Goal: Information Seeking & Learning: Learn about a topic

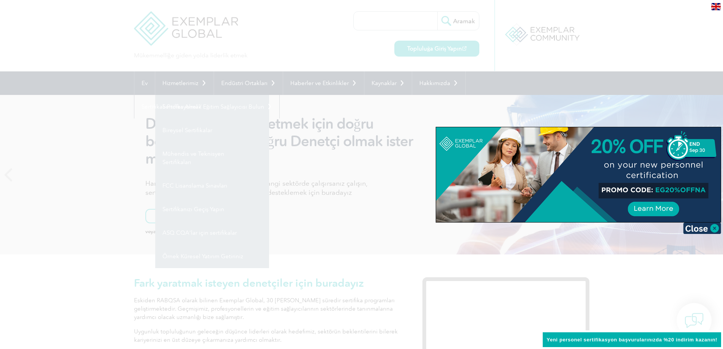
click at [631, 51] on div at bounding box center [361, 174] width 723 height 349
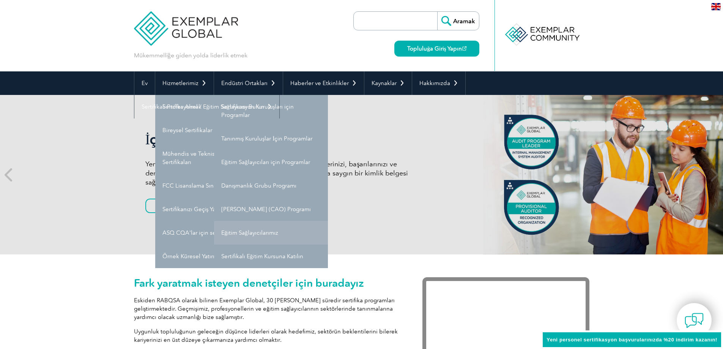
click at [302, 231] on link "Eğitim Sağlayıcılarımız" at bounding box center [271, 233] width 114 height 24
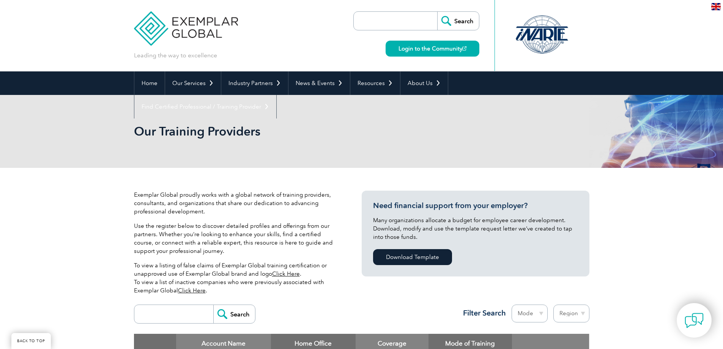
scroll to position [190, 0]
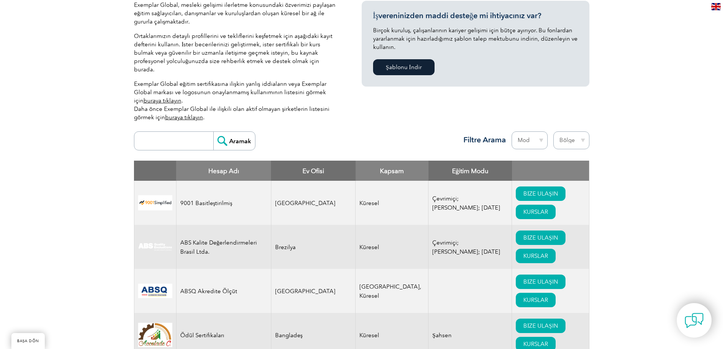
drag, startPoint x: 717, startPoint y: 0, endPoint x: 622, endPoint y: 310, distance: 324.0
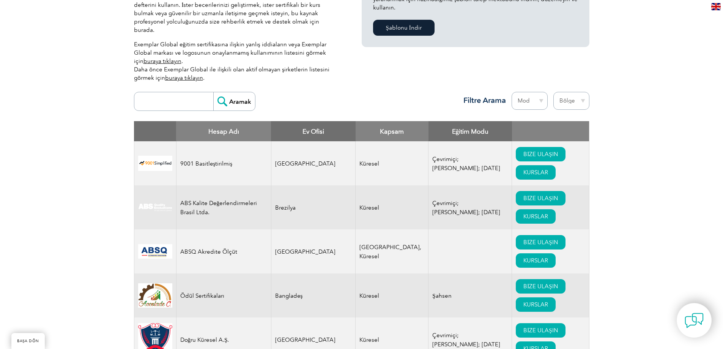
scroll to position [228, 0]
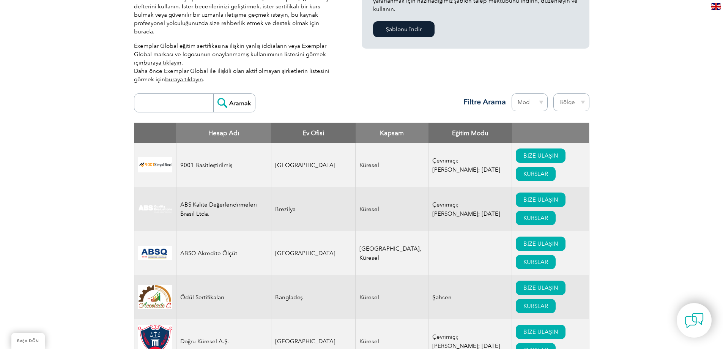
click at [303, 129] on font "Ev Ofisi" at bounding box center [313, 133] width 22 height 8
click at [537, 93] on select "Mod Çevrimiçi [PERSON_NAME]" at bounding box center [529, 102] width 36 height 18
click at [586, 93] on select "Bölge [GEOGRAPHIC_DATA] [GEOGRAPHIC_DATA] [GEOGRAPHIC_DATA] [GEOGRAPHIC_DATA] […" at bounding box center [571, 102] width 36 height 18
select select "[GEOGRAPHIC_DATA]"
click at [553, 93] on select "Bölge [GEOGRAPHIC_DATA] [GEOGRAPHIC_DATA] [GEOGRAPHIC_DATA] [GEOGRAPHIC_DATA] […" at bounding box center [571, 102] width 36 height 18
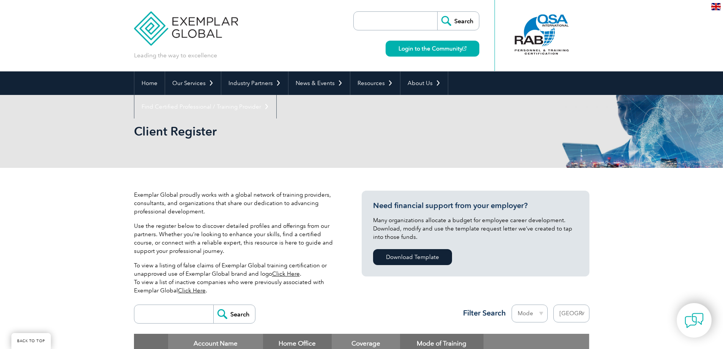
select select "[GEOGRAPHIC_DATA]"
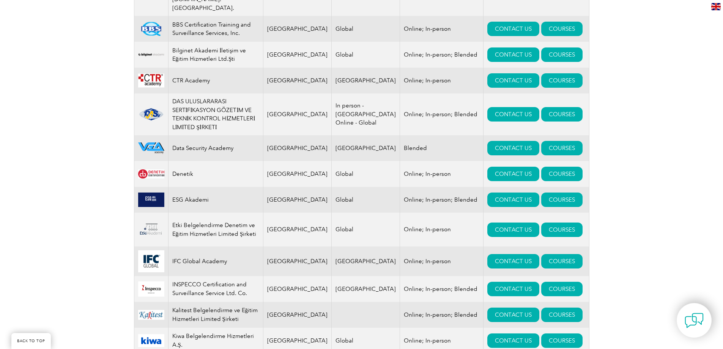
scroll to position [1275, 0]
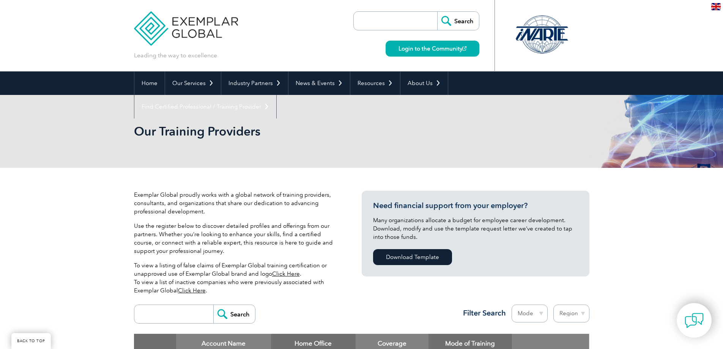
select select "[GEOGRAPHIC_DATA]"
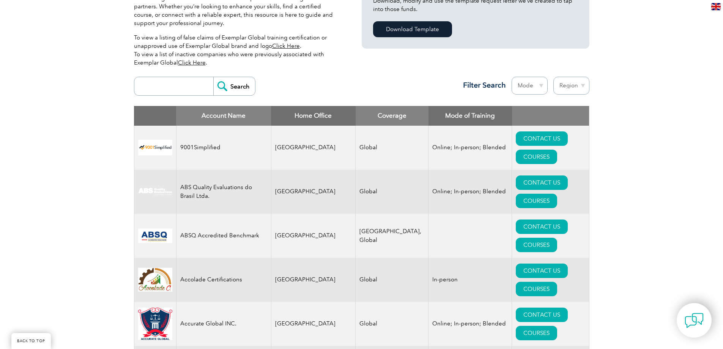
click at [567, 83] on select "Region Australia Bahrain Bangladesh Brazil Canada Colombia Dominican Republic E…" at bounding box center [571, 86] width 36 height 18
click at [553, 77] on select "Region Australia Bahrain Bangladesh Brazil Canada Colombia Dominican Republic E…" at bounding box center [571, 86] width 36 height 18
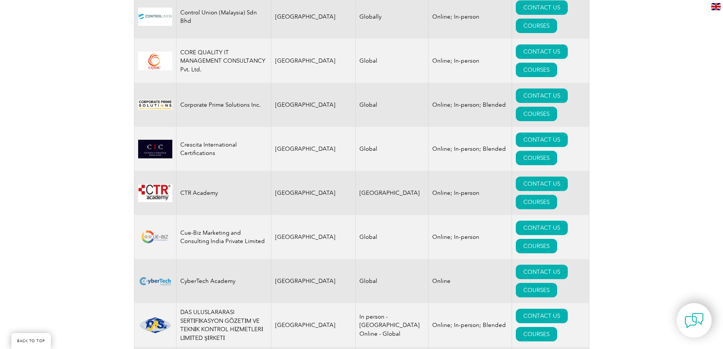
scroll to position [2731, 0]
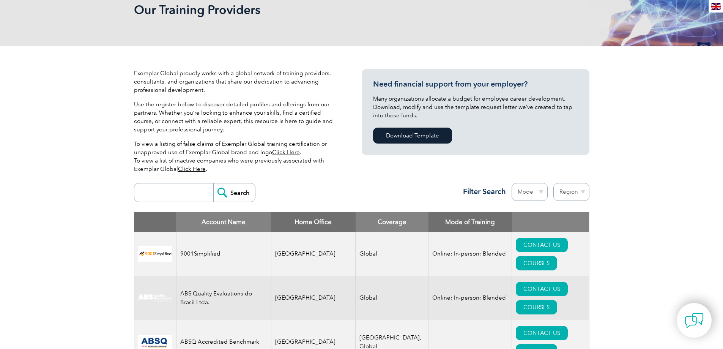
scroll to position [0, 0]
